Goal: Find contact information: Find contact information

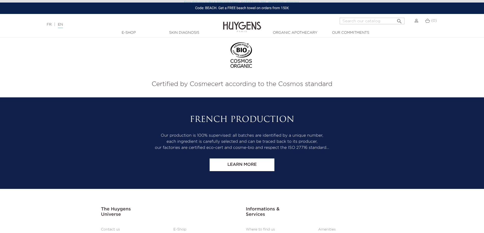
scroll to position [2123, 0]
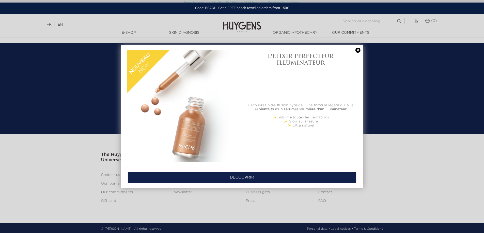
click at [358, 51] on link at bounding box center [357, 50] width 7 height 5
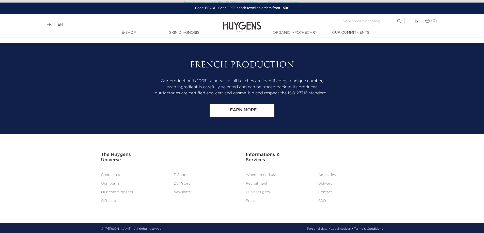
click at [112, 174] on link "Contact us" at bounding box center [110, 176] width 19 height 4
click at [114, 174] on link "Contact us" at bounding box center [110, 176] width 19 height 4
